Goal: Information Seeking & Learning: Learn about a topic

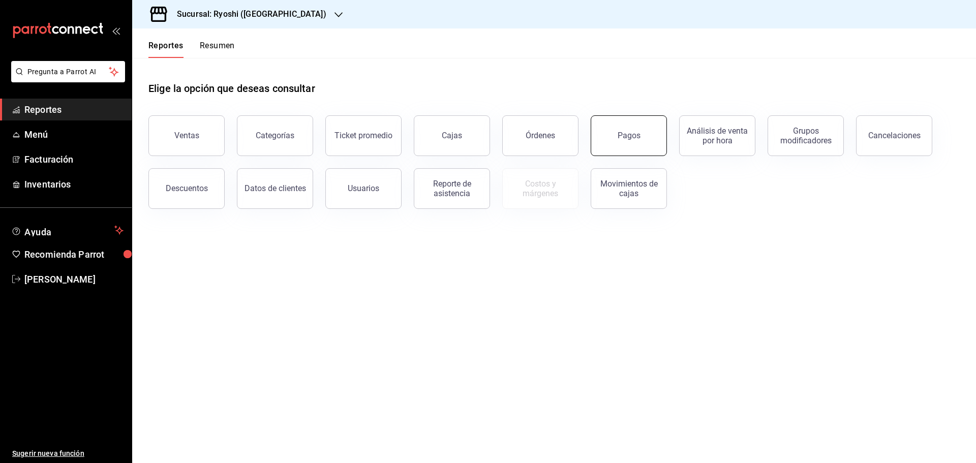
click at [631, 132] on div "Pagos" at bounding box center [629, 136] width 23 height 10
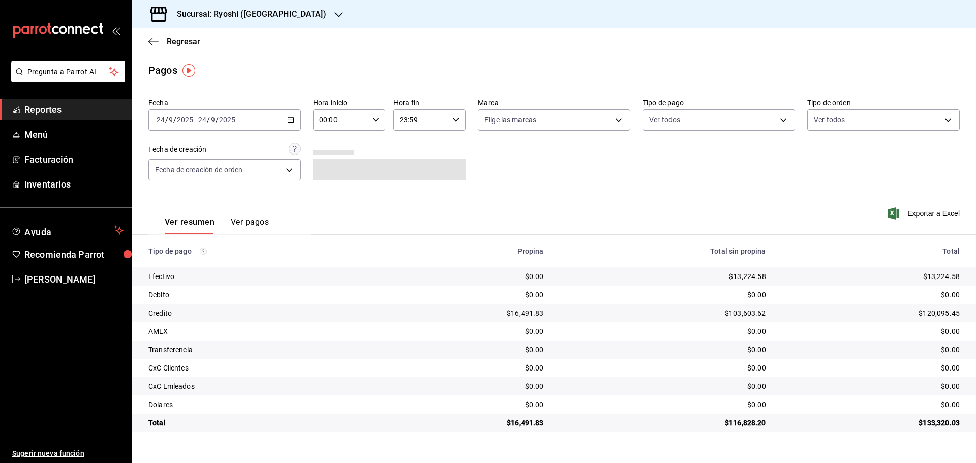
click at [377, 116] on div "00:00 Hora inicio" at bounding box center [349, 119] width 72 height 21
click at [329, 165] on span "05" at bounding box center [331, 166] width 20 height 8
type input "05:00"
click at [615, 120] on div at bounding box center [488, 231] width 976 height 463
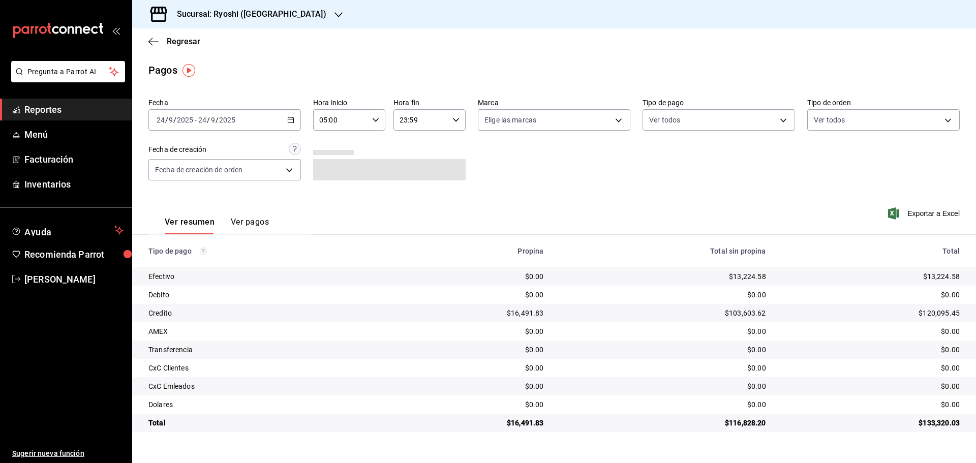
click at [615, 120] on body "Pregunta a Parrot AI Reportes Menú Facturación Inventarios Ayuda Recomienda Par…" at bounding box center [488, 231] width 976 height 463
click at [491, 213] on input "checkbox" at bounding box center [488, 216] width 9 height 9
checkbox input "true"
type input "e80bf875-3c9c-4ad9-8c6a-14c8262011fc"
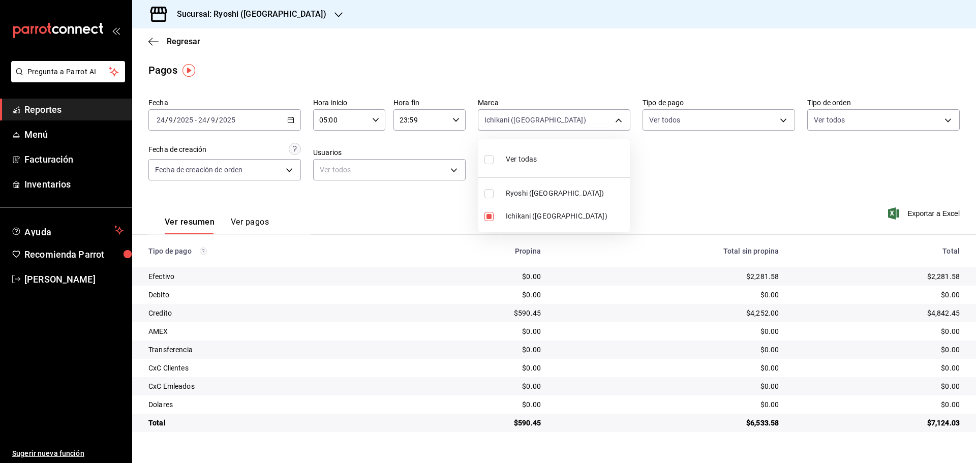
click at [150, 39] on div at bounding box center [488, 231] width 976 height 463
click at [150, 39] on icon "button" at bounding box center [153, 41] width 10 height 9
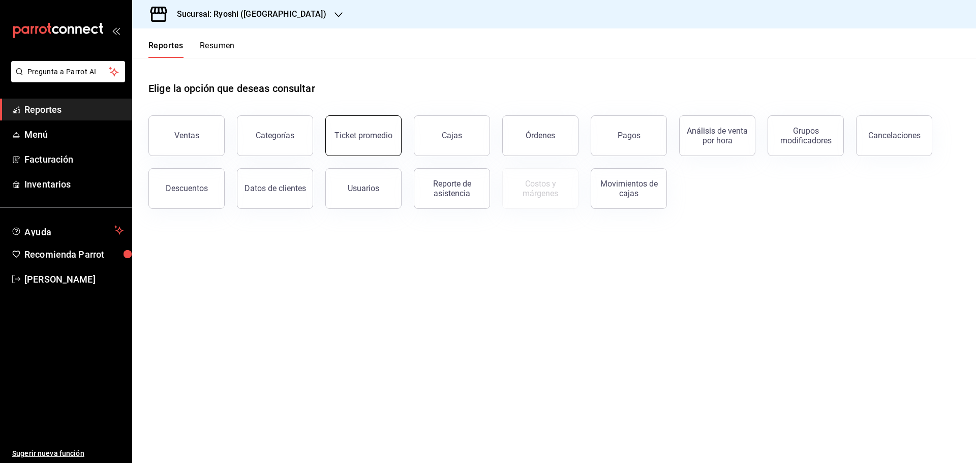
click at [372, 132] on div "Ticket promedio" at bounding box center [363, 136] width 58 height 10
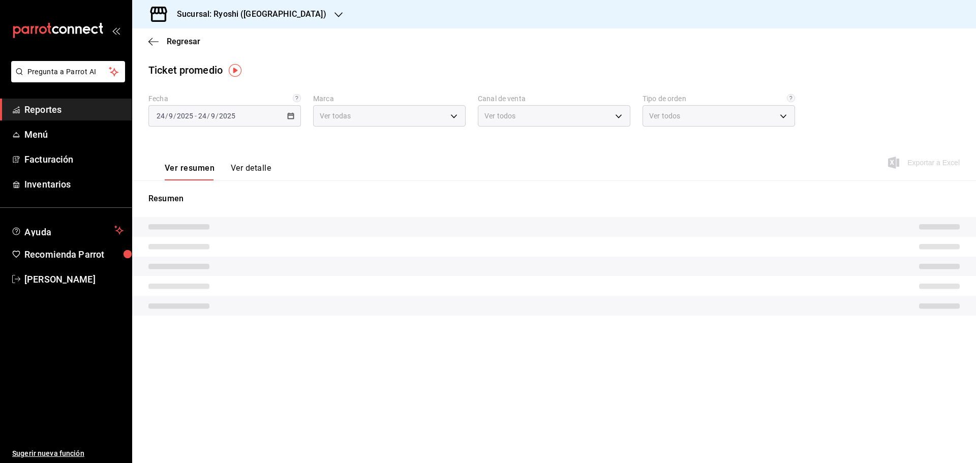
type input "26ca50e5-a845-484f-a54e-8a4432b79f59,e80bf875-3c9c-4ad9-8c6a-14c8262011fc"
type input "PARROT,UBER_EATS,RAPPI,DIDI_FOOD,ONLINE"
type input "8361b891-a2e9-4fcd-a853-f9fc8036f76a,b76ec9ad-9f52-4de9-91c0-fd75567639de,0d81c…"
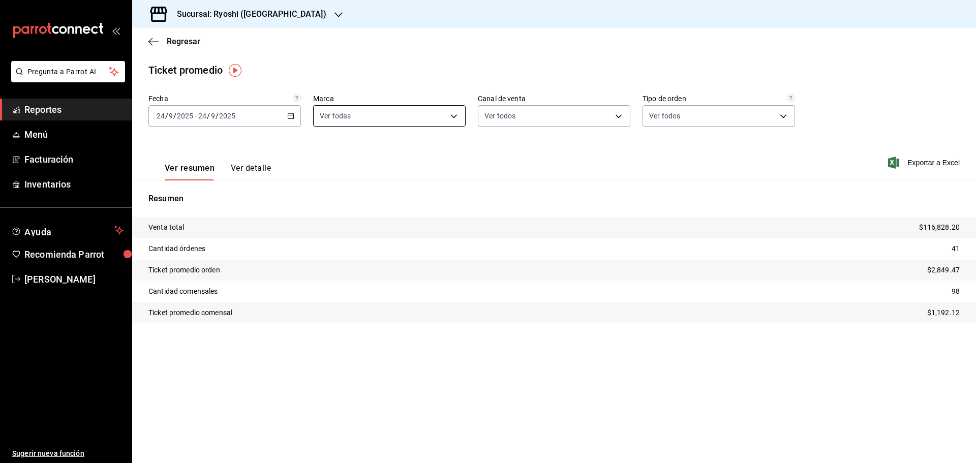
click at [451, 113] on body "Pregunta a Parrot AI Reportes Menú Facturación Inventarios Ayuda Recomienda Par…" at bounding box center [488, 231] width 976 height 463
click at [324, 209] on input "checkbox" at bounding box center [324, 212] width 9 height 9
checkbox input "false"
type input "26ca50e5-a845-484f-a54e-8a4432b79f59"
checkbox input "false"
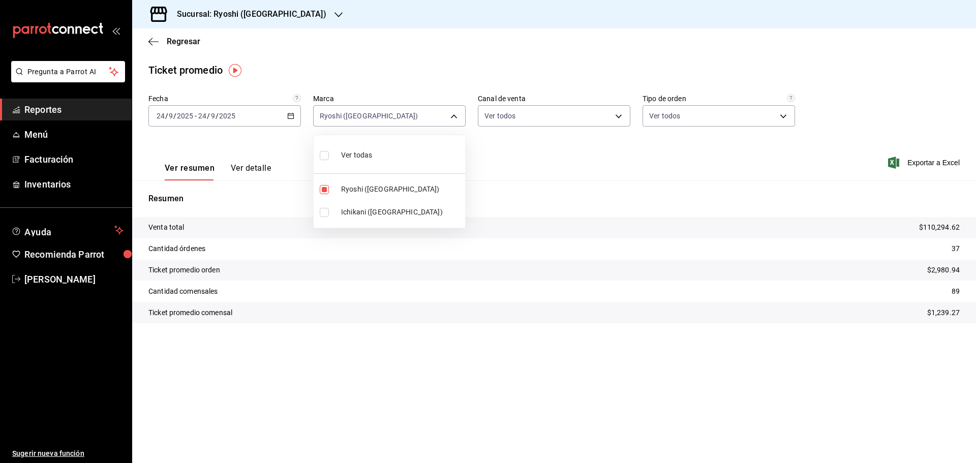
click at [325, 191] on input "checkbox" at bounding box center [324, 189] width 9 height 9
checkbox input "false"
click at [323, 212] on input "checkbox" at bounding box center [324, 212] width 9 height 9
checkbox input "true"
type input "e80bf875-3c9c-4ad9-8c6a-14c8262011fc"
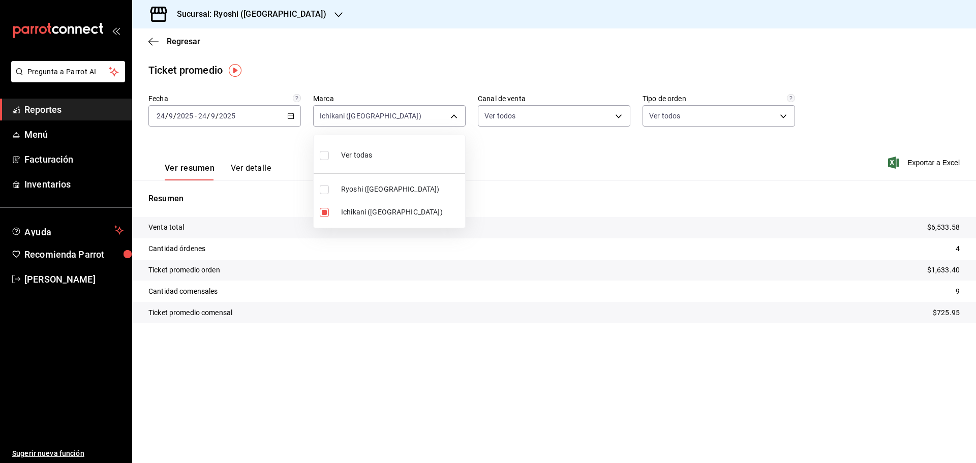
click at [151, 41] on div at bounding box center [488, 231] width 976 height 463
click at [151, 41] on icon "button" at bounding box center [153, 41] width 10 height 9
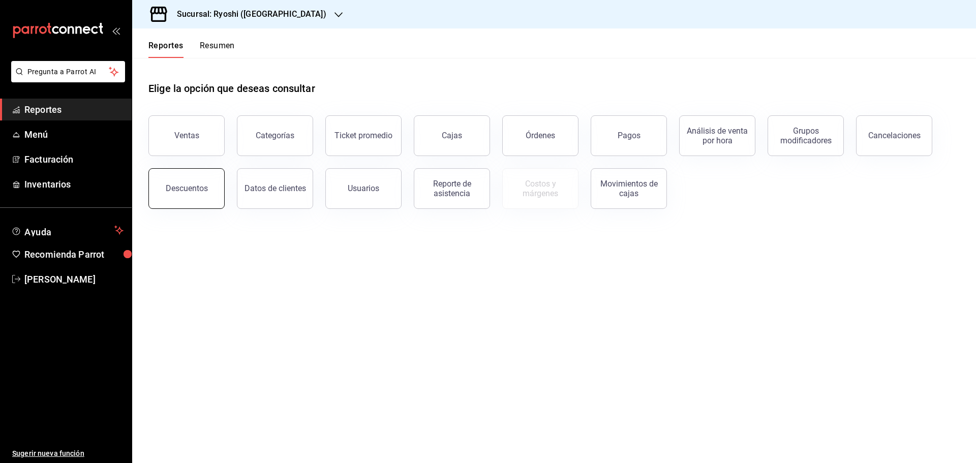
click at [186, 188] on div "Descuentos" at bounding box center [187, 188] width 42 height 10
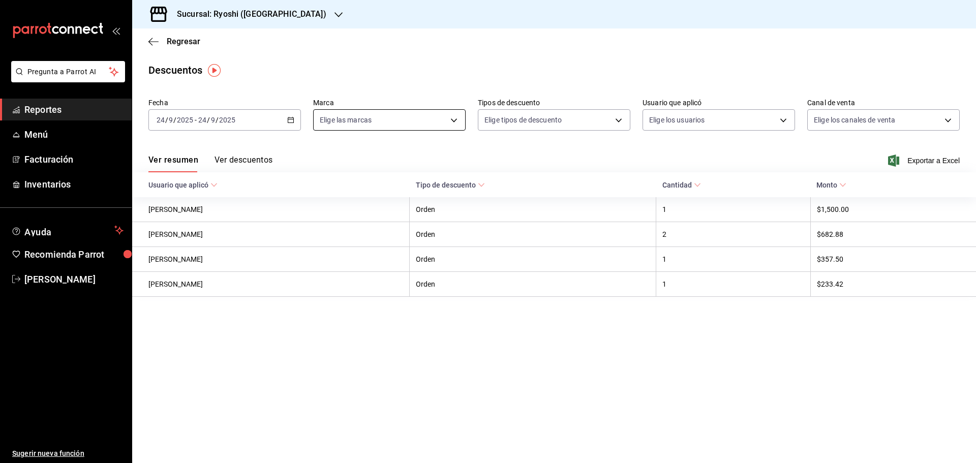
click at [453, 114] on body "Pregunta a Parrot AI Reportes Menú Facturación Inventarios Ayuda Recomienda Par…" at bounding box center [488, 231] width 976 height 463
click at [324, 217] on input "checkbox" at bounding box center [324, 216] width 9 height 9
checkbox input "true"
type input "e80bf875-3c9c-4ad9-8c6a-14c8262011fc"
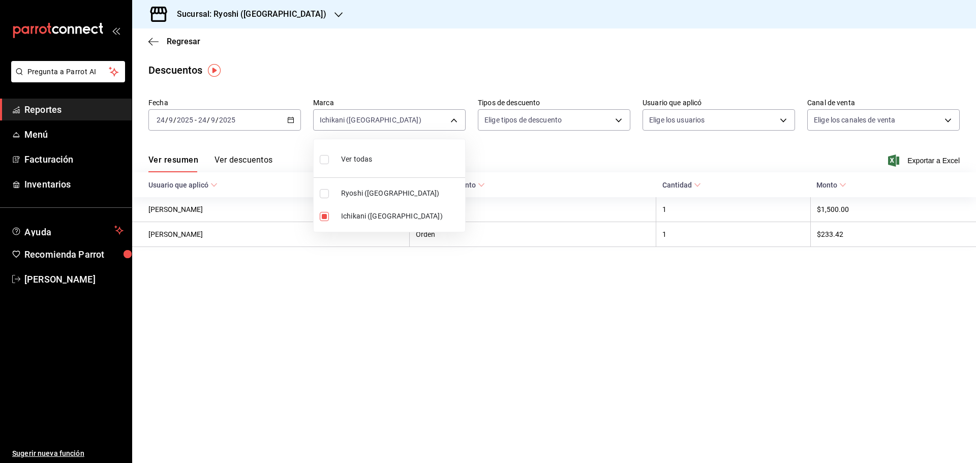
click at [379, 362] on div at bounding box center [488, 231] width 976 height 463
click at [150, 38] on icon "button" at bounding box center [153, 41] width 10 height 9
